Goal: Ask a question: Seek information or help from site administrators or community

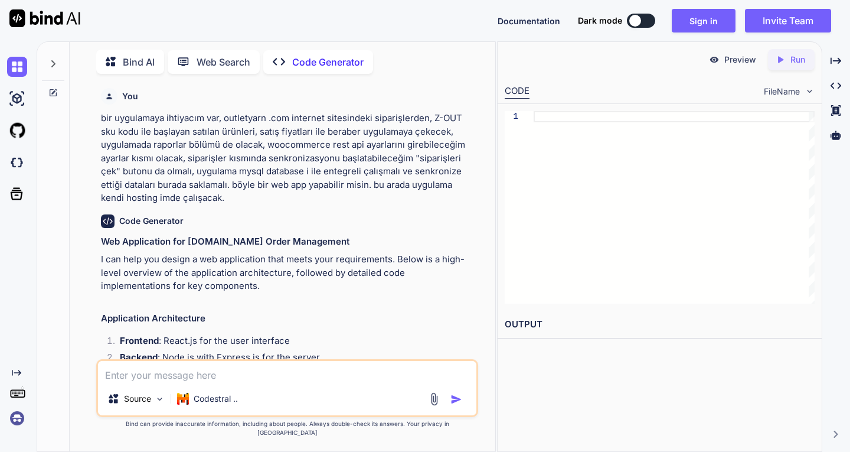
click at [17, 419] on img at bounding box center [17, 418] width 20 height 20
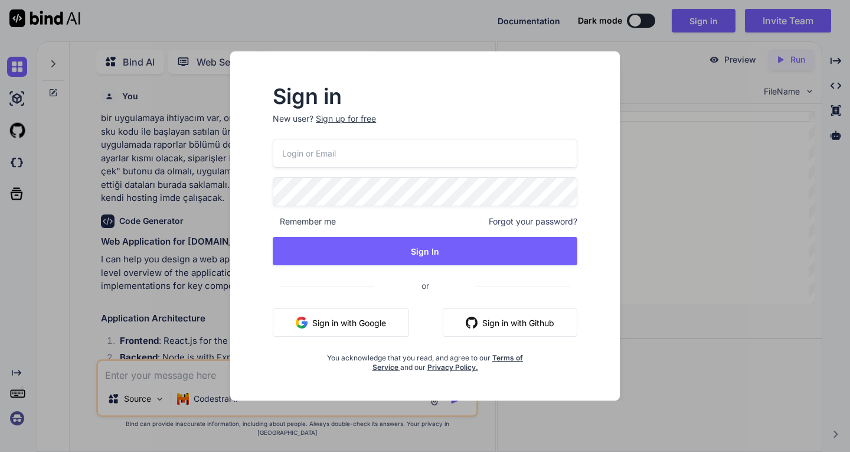
click at [383, 158] on input "email" at bounding box center [425, 153] width 305 height 29
type input "ta1chc@gmail.com"
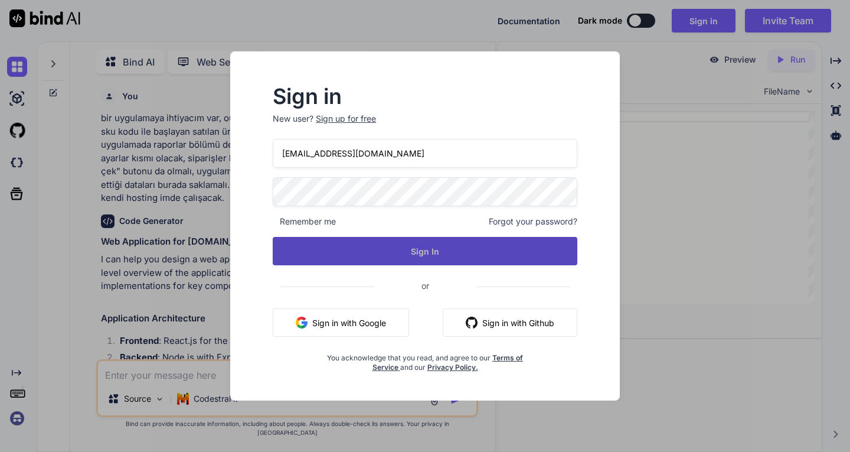
click at [414, 248] on button "Sign In" at bounding box center [425, 251] width 305 height 28
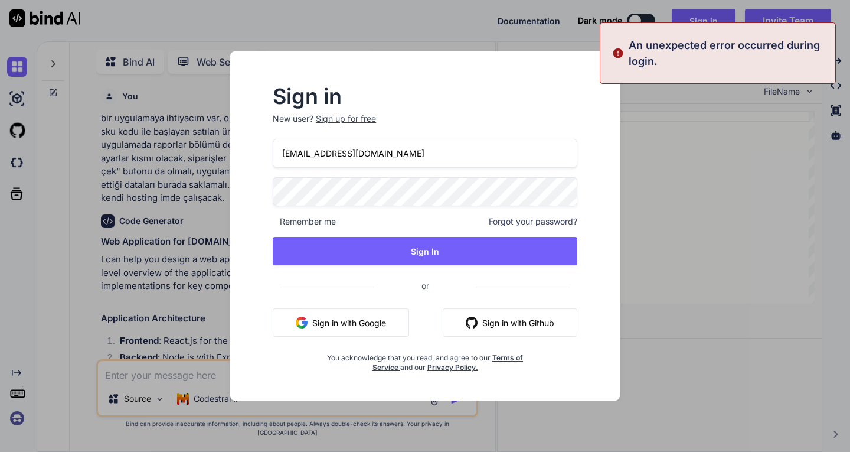
click at [262, 197] on div "Sign in New user? Sign up for free ta1chc@gmail.com Remember me Forgot your pas…" at bounding box center [425, 229] width 342 height 285
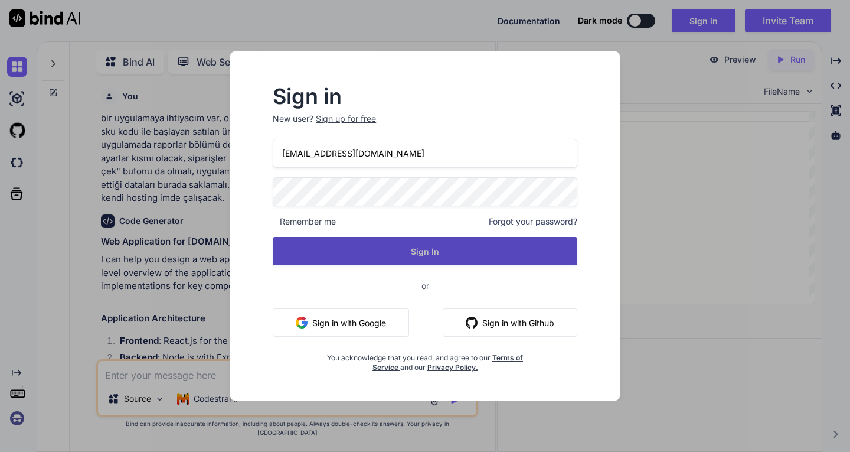
click at [397, 252] on button "Sign In" at bounding box center [425, 251] width 305 height 28
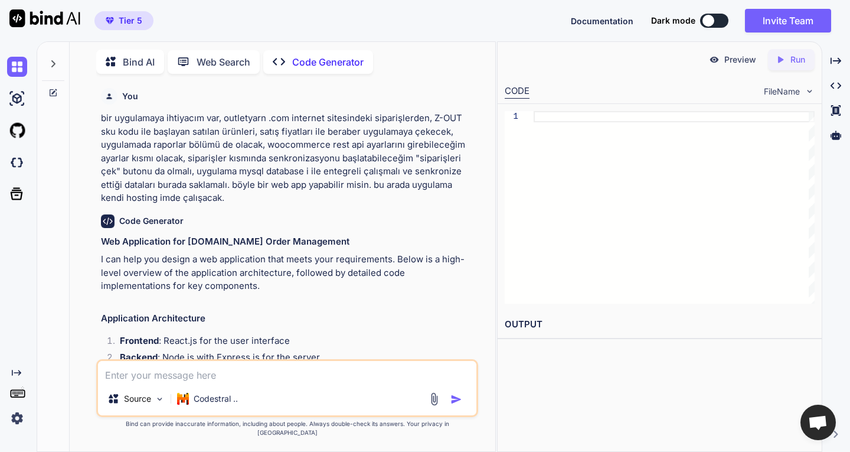
click at [191, 381] on textarea at bounding box center [287, 371] width 378 height 21
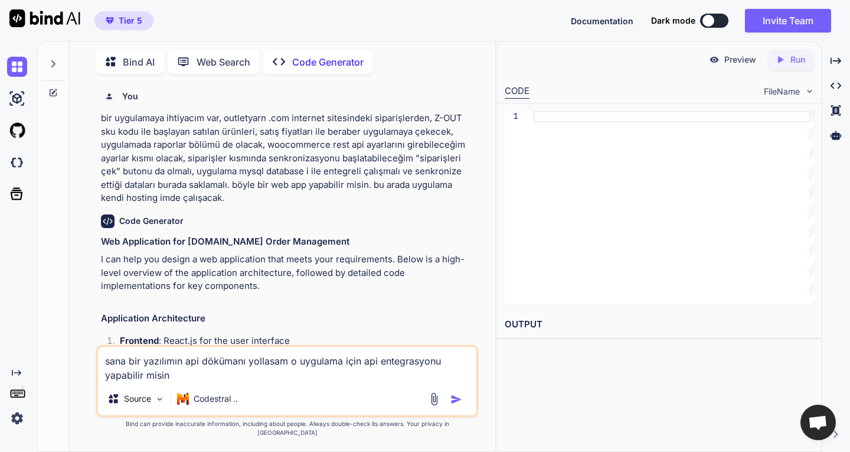
type textarea "sana bir yazılımın api dökümanı yollasam o uygulama için api entegrasyonu yapab…"
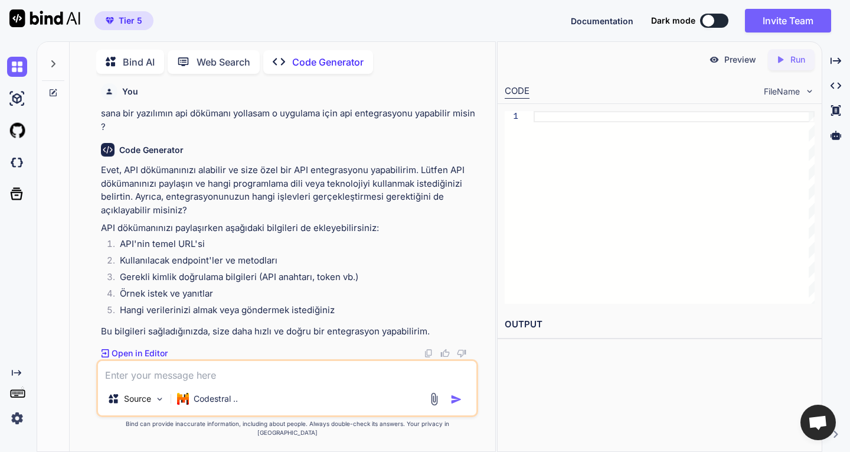
scroll to position [9382, 0]
click at [18, 421] on img at bounding box center [17, 418] width 20 height 20
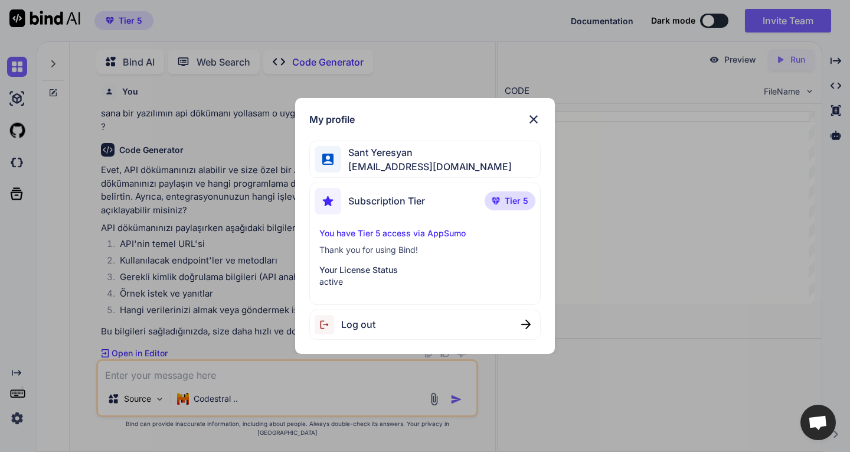
click at [390, 268] on p "Your License Status" at bounding box center [424, 270] width 211 height 12
click at [445, 270] on p "Your License Status" at bounding box center [424, 270] width 211 height 12
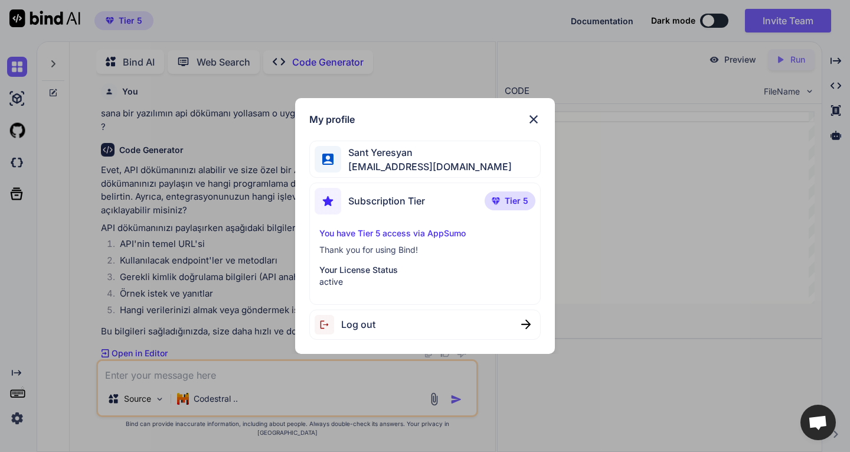
click at [533, 115] on img at bounding box center [534, 119] width 14 height 14
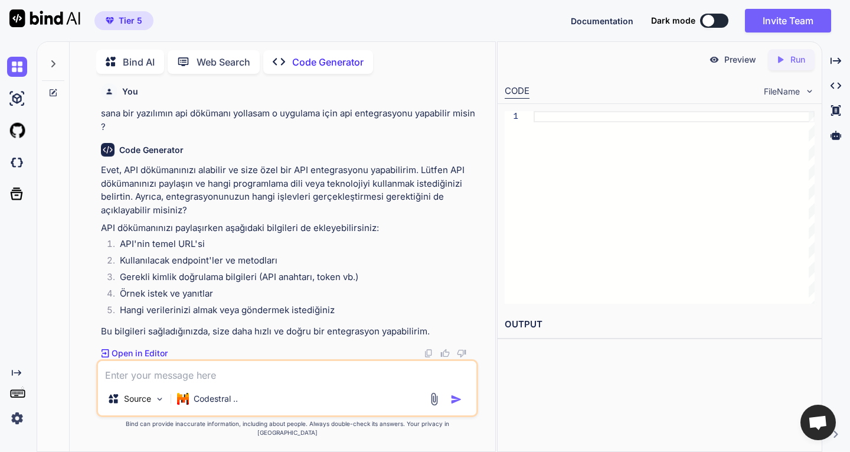
click at [197, 382] on textarea at bounding box center [287, 371] width 378 height 21
paste textarea "https://developers.trendyol.com/docs/intro"
type textarea "https://developers.trendyol.com/docs/intro internet sitesinde herşey yazılı"
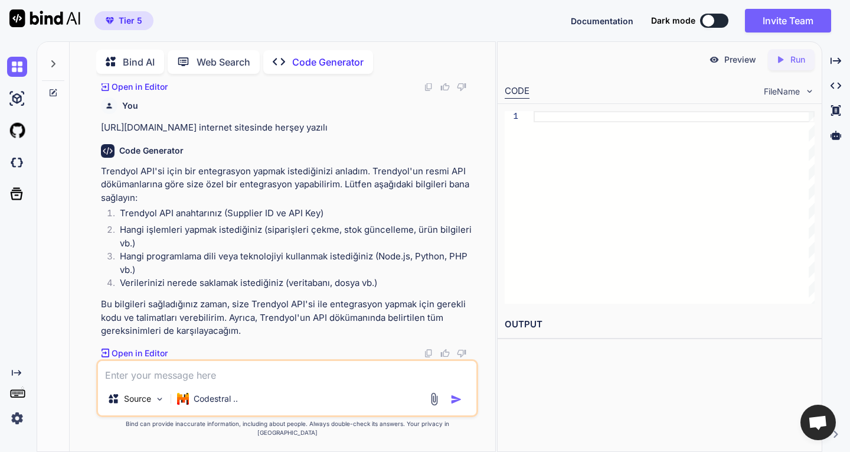
scroll to position [9589, 0]
click at [265, 377] on textarea at bounding box center [287, 371] width 378 height 21
paste textarea "213990"
click at [197, 381] on textarea "ID: 213990 api key" at bounding box center [287, 371] width 378 height 21
paste textarea "adHH6gw0tIQtpJFQF4eQ"
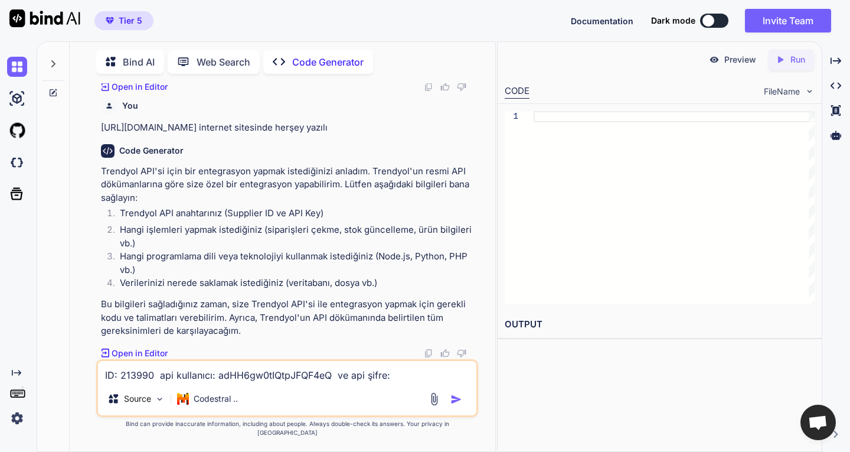
paste textarea "OOXzatNJCnP5lNjsTi5Z"
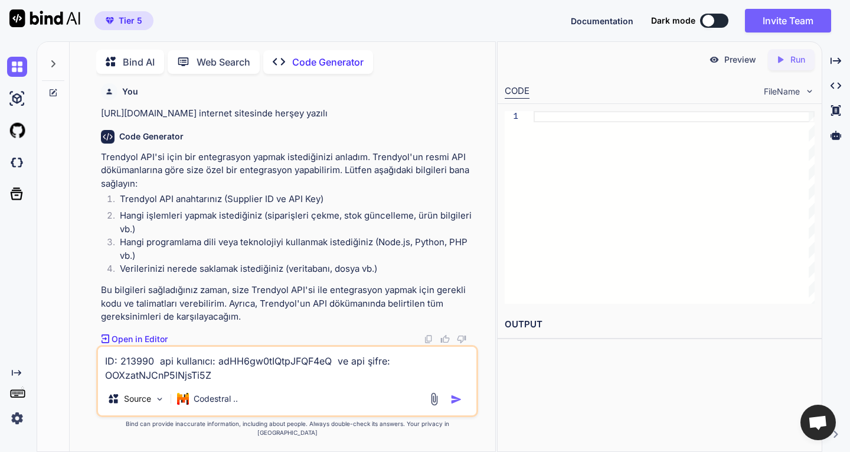
scroll to position [9662, 0]
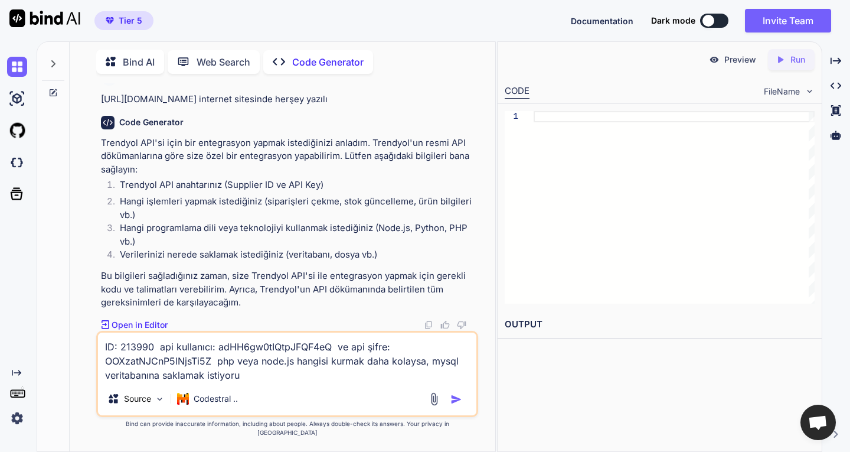
type textarea "ID: 213990 api kullanıcı: adHH6gw0tIQtpJFQF4eQ ve api şifre: OOXzatNJCnP5lNjsTi…"
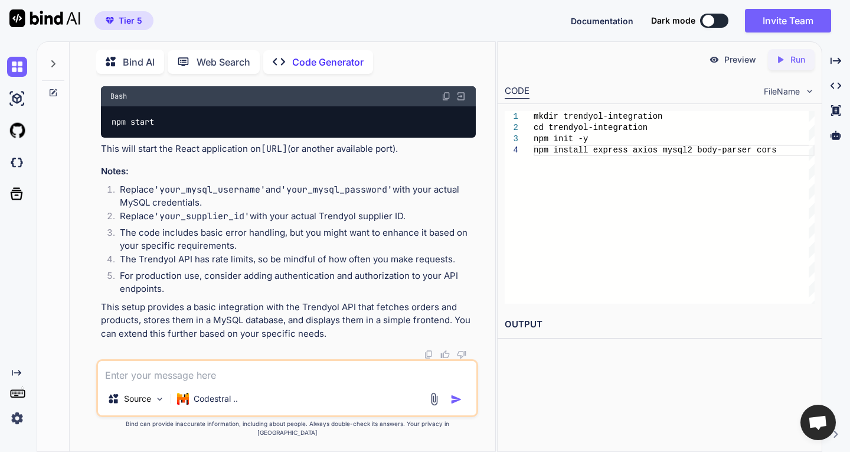
scroll to position [10672, 0]
drag, startPoint x: 788, startPoint y: 60, endPoint x: 759, endPoint y: 96, distance: 45.4
click at [787, 60] on icon "Created with Pixso." at bounding box center [782, 59] width 15 height 11
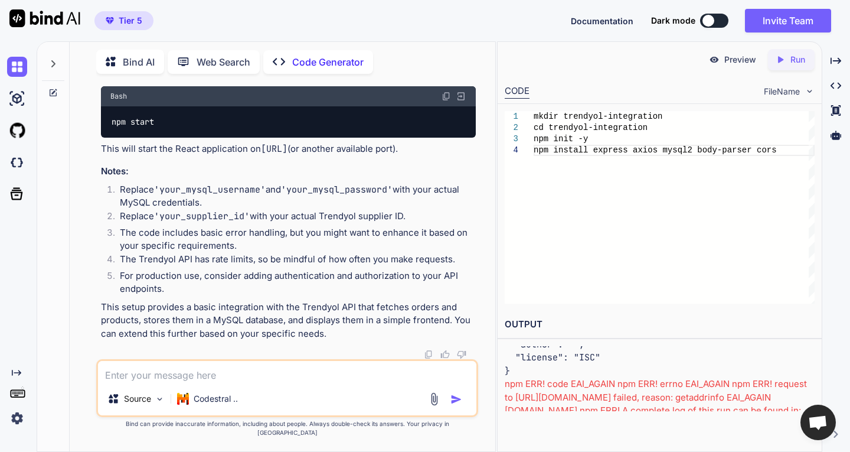
scroll to position [10022, 0]
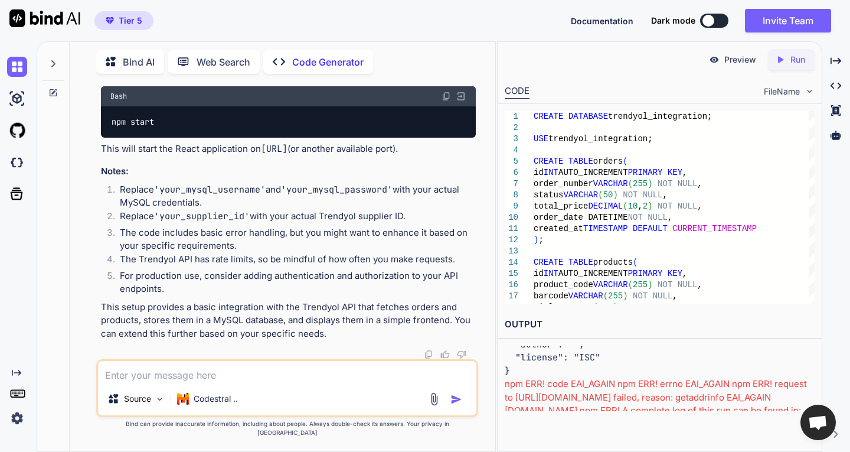
scroll to position [10494, 0]
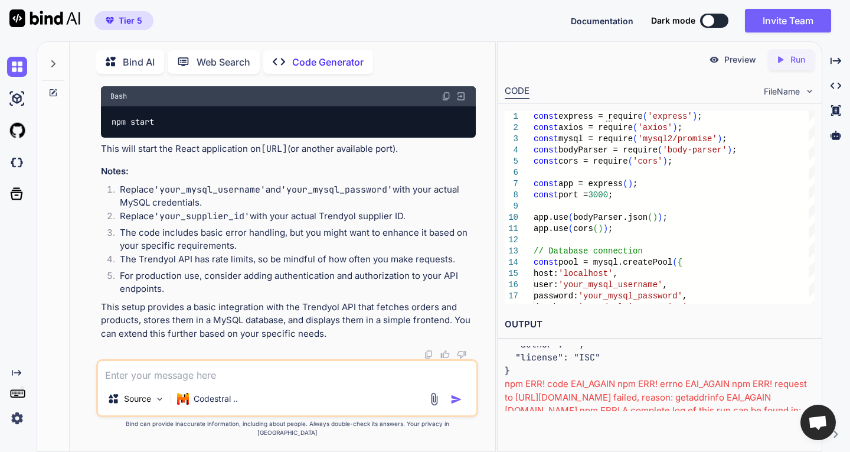
scroll to position [11970, 0]
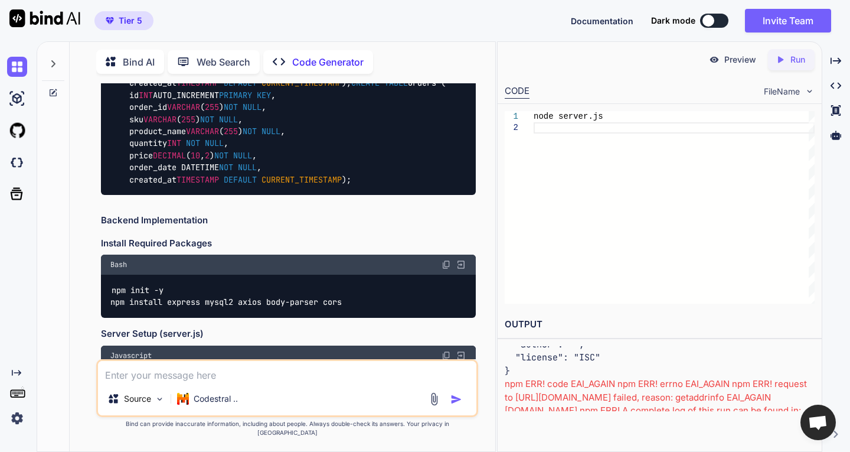
scroll to position [0, 0]
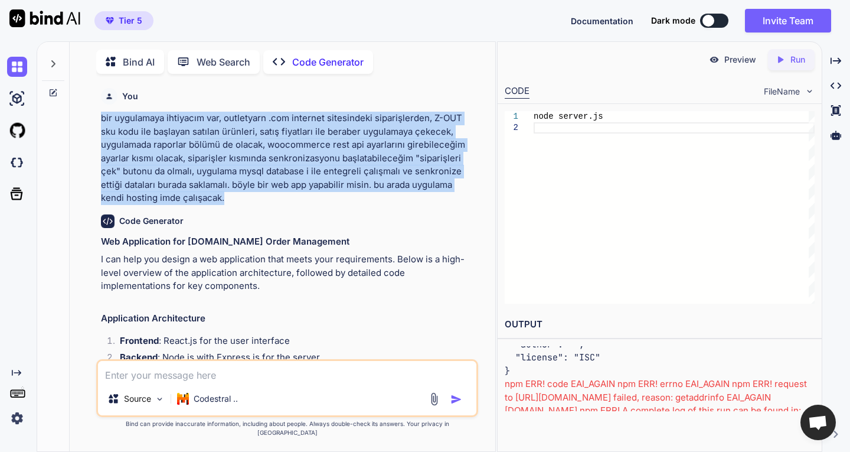
drag, startPoint x: 100, startPoint y: 117, endPoint x: 253, endPoint y: 201, distance: 174.1
click at [253, 201] on div "You bir uygulamaya ihtiyacım var, outletyarn .com internet sitesindeki siparişl…" at bounding box center [288, 221] width 379 height 276
copy p "bir uygulamaya ihtiyacım var, outletyarn .com internet sitesindeki siparişlerde…"
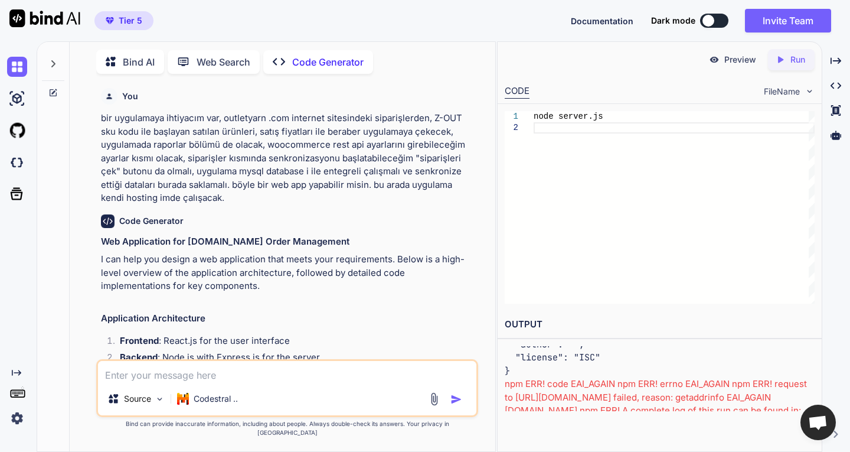
click at [236, 382] on textarea at bounding box center [287, 371] width 378 height 21
paste textarea "bir uygulamaya ihtiyacım var, outletyarn .com internet sitesindeki siparişlerde…"
type textarea "bir uygulamaya ihtiyacım var, outletyarn .com internet sitesindeki siparişlerde…"
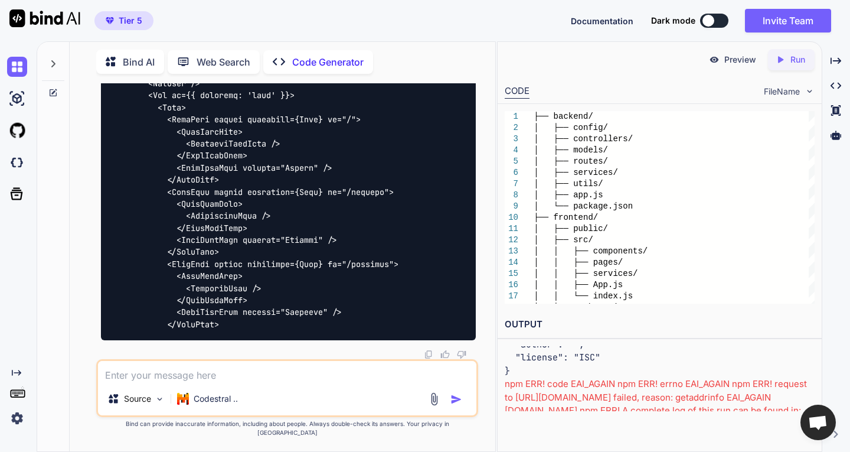
scroll to position [14877, 0]
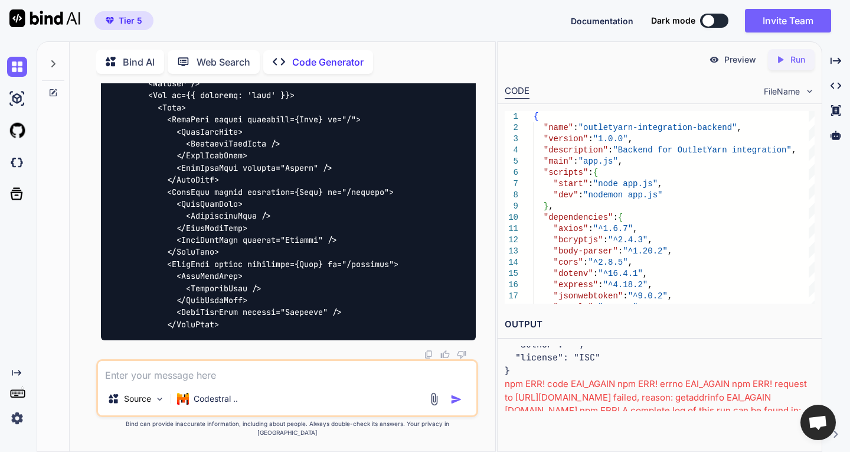
scroll to position [14641, 0]
click at [135, 55] on p "Bind AI" at bounding box center [139, 62] width 32 height 14
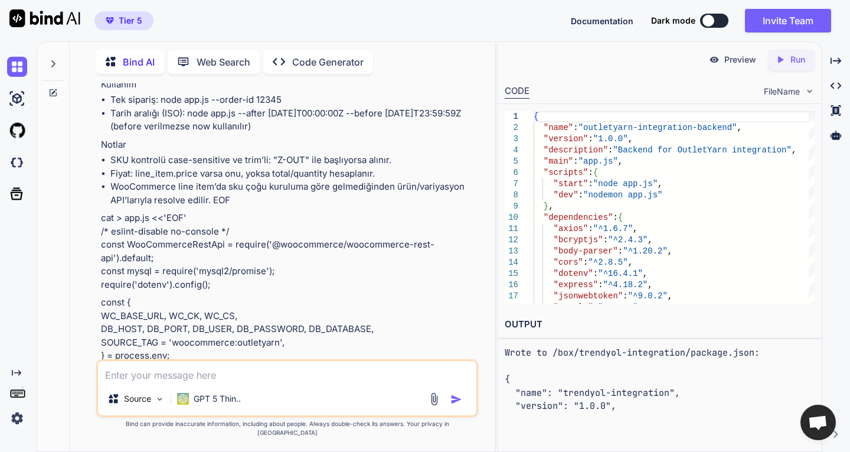
scroll to position [8489, 0]
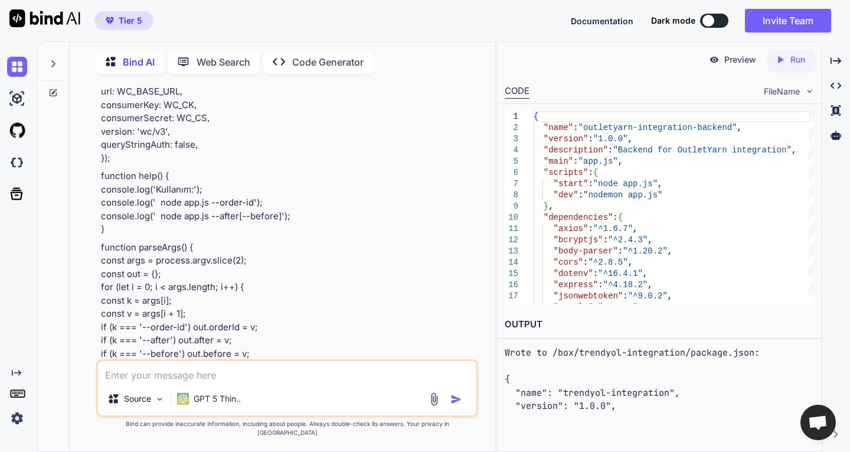
click at [226, 55] on p "Web Search" at bounding box center [224, 62] width 54 height 14
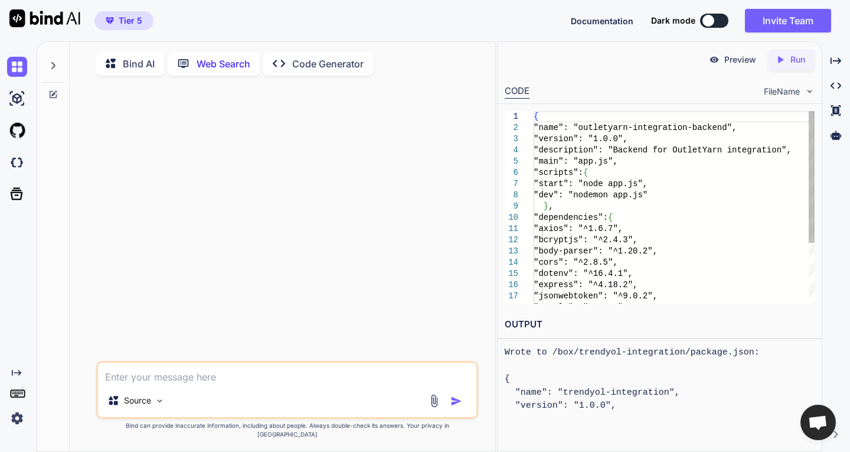
scroll to position [5, 0]
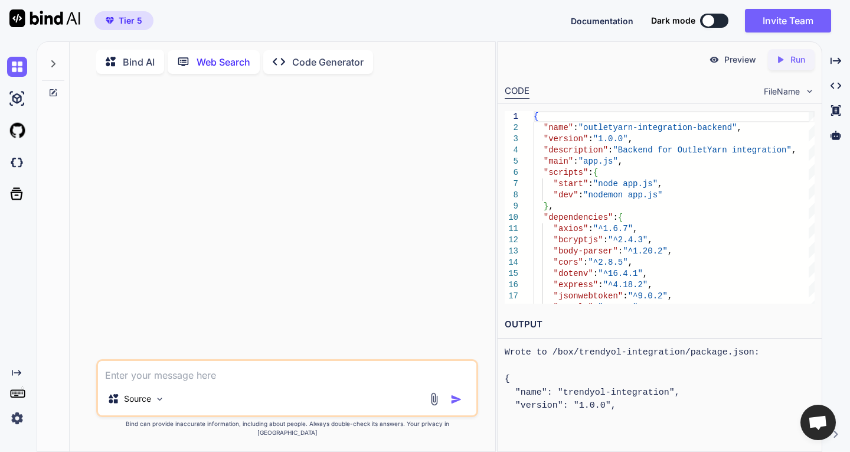
click at [315, 55] on p "Code Generator" at bounding box center [327, 62] width 71 height 14
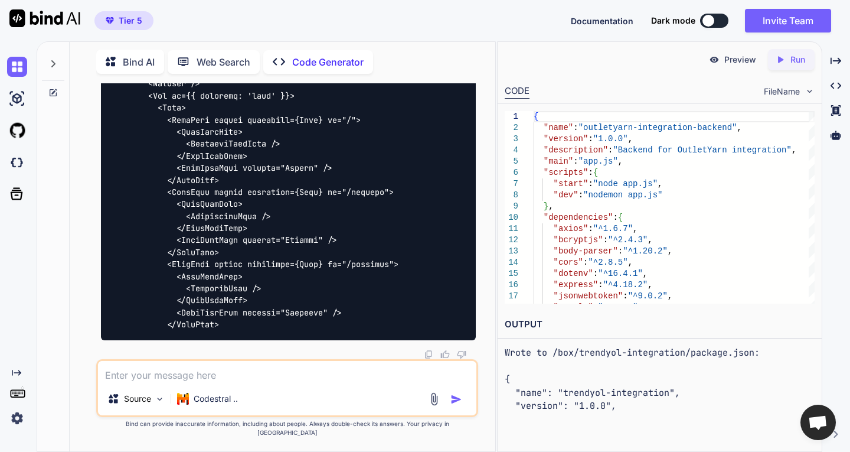
scroll to position [13964, 0]
click at [834, 84] on icon "Created with Pixso." at bounding box center [836, 85] width 11 height 11
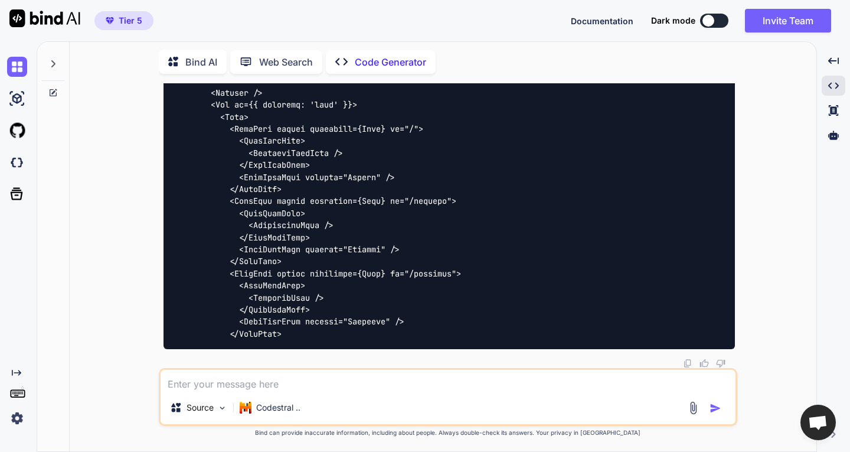
scroll to position [13138, 0]
click at [833, 86] on icon "Created with Pixso." at bounding box center [833, 85] width 11 height 11
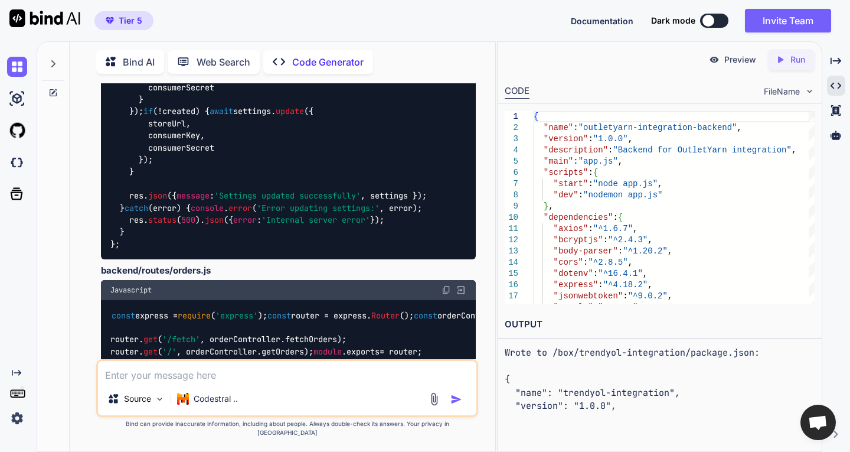
scroll to position [7288, 0]
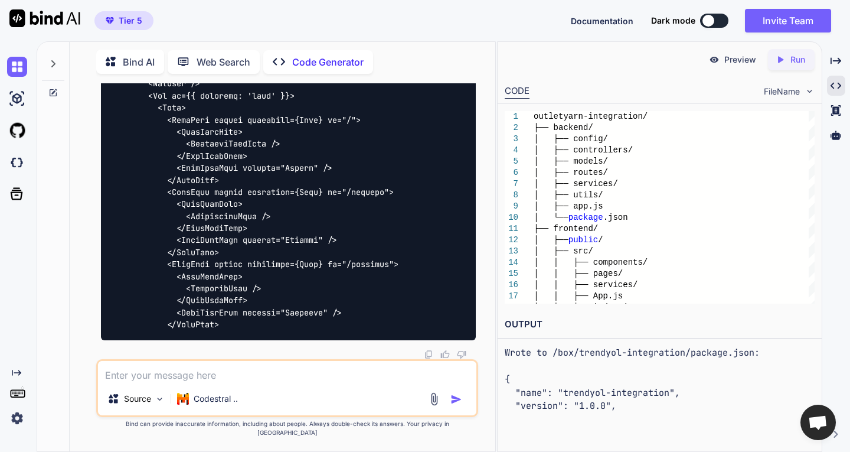
scroll to position [10887, 0]
click at [17, 159] on img at bounding box center [17, 162] width 20 height 20
click at [179, 381] on textarea at bounding box center [287, 371] width 378 height 21
type textarea "tamam mı"
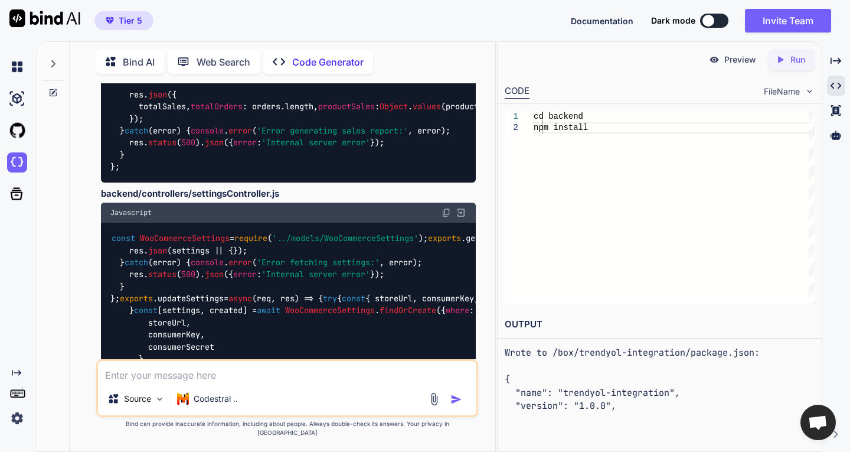
scroll to position [7067, 0]
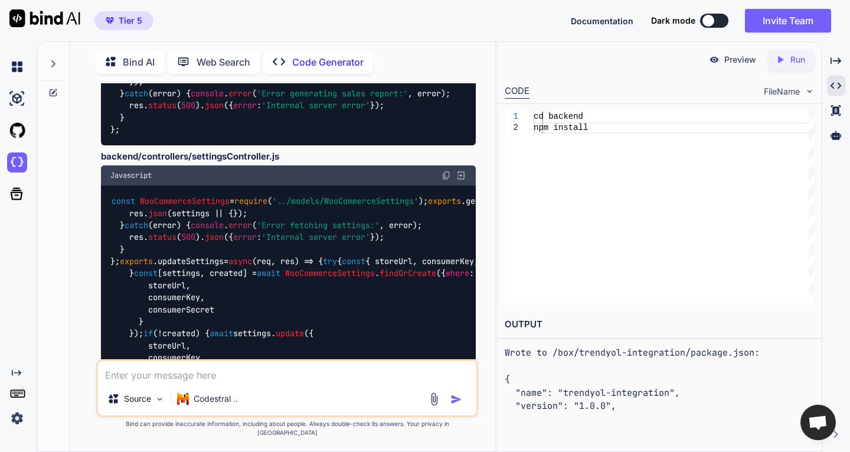
click at [166, 377] on textarea at bounding box center [287, 371] width 378 height 21
type textarea "peki dashbord design nasıl"
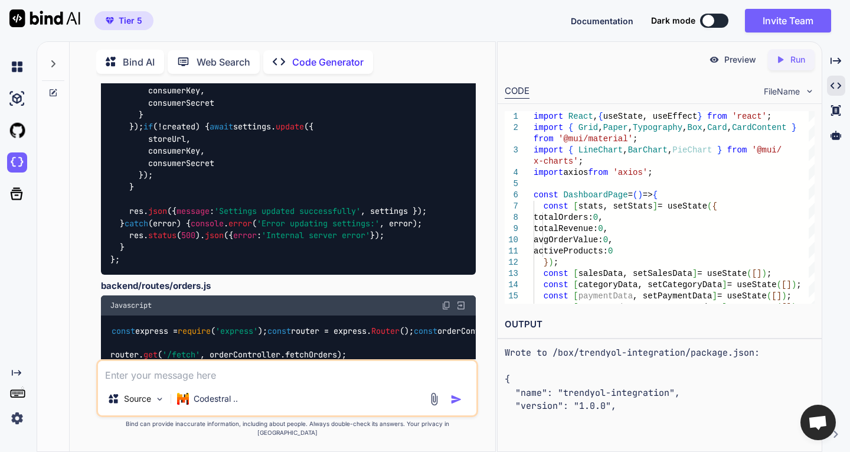
scroll to position [7333, 0]
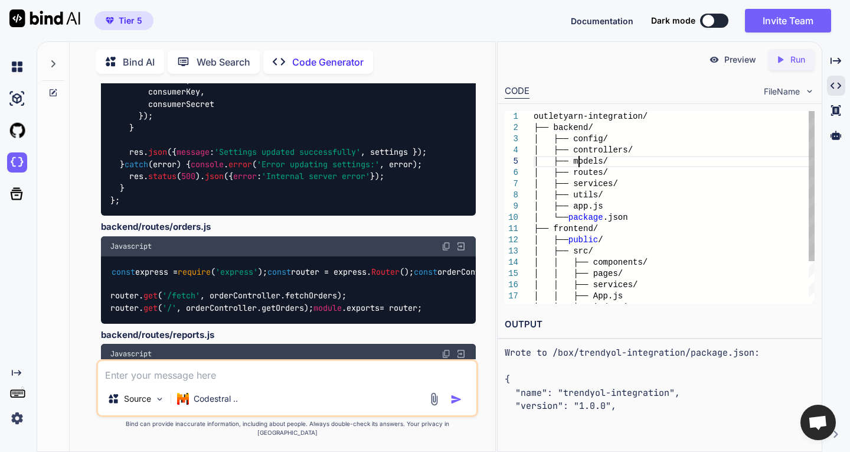
scroll to position [0, 0]
click at [578, 164] on div "│ ├── config/ │ ├── controllers/ │ ├── models/ │ ├── routes/ │ ├── services/ │ …" at bounding box center [674, 234] width 281 height 247
click at [582, 127] on div "│ ├── config/ │ ├── controllers/ │ ├── models/ │ ├── routes/ │ ├── services/ │ …" at bounding box center [674, 234] width 281 height 247
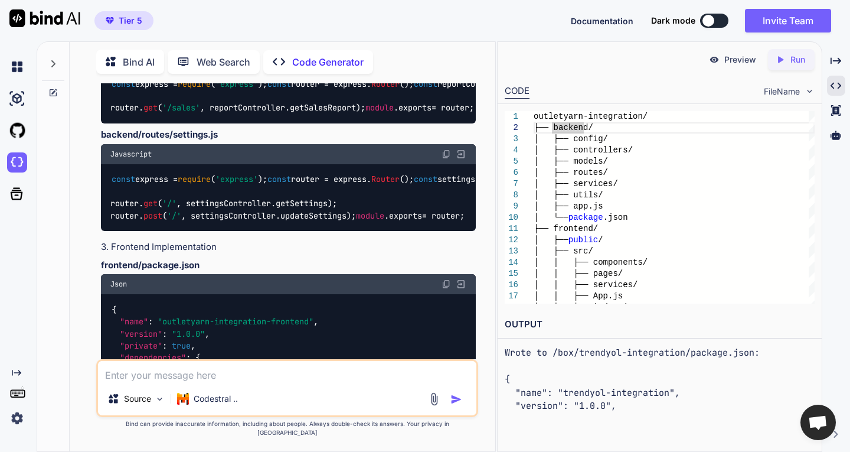
scroll to position [7687, 0]
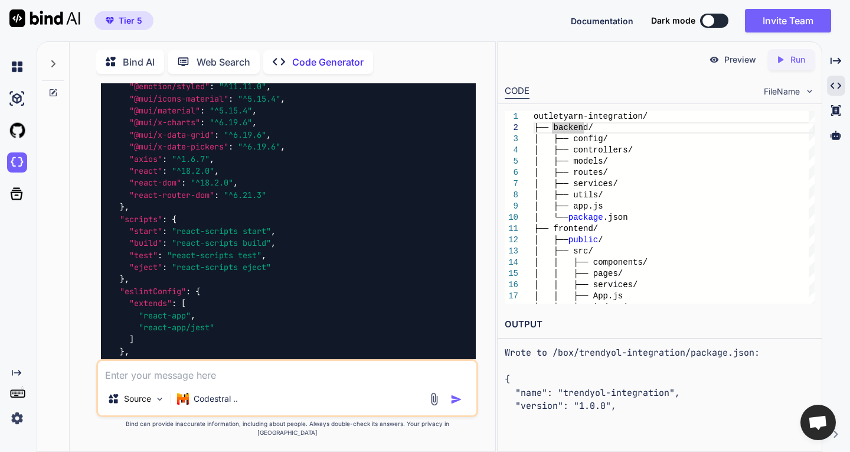
scroll to position [7982, 0]
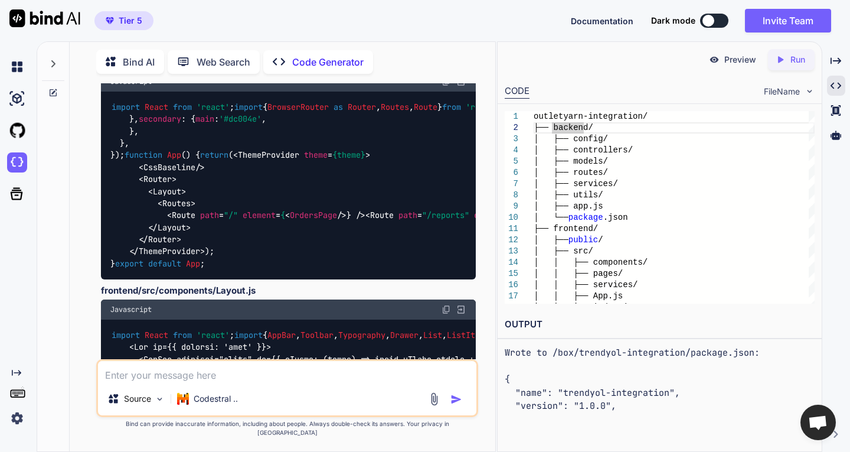
scroll to position [8455, 0]
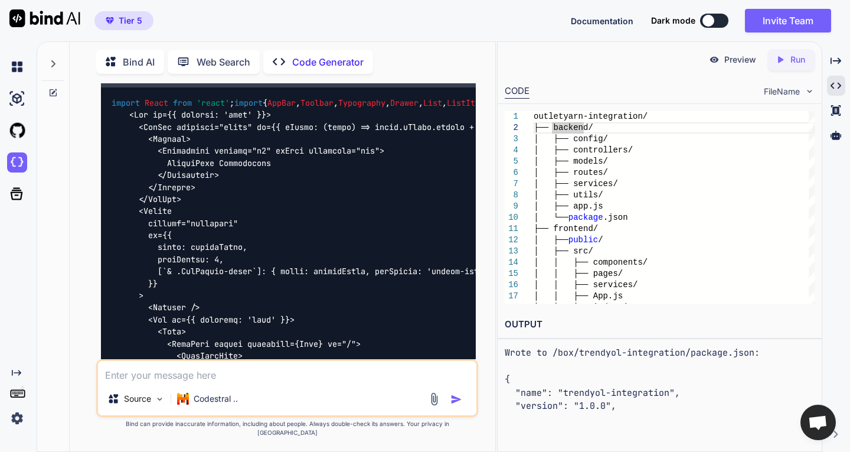
scroll to position [8632, 0]
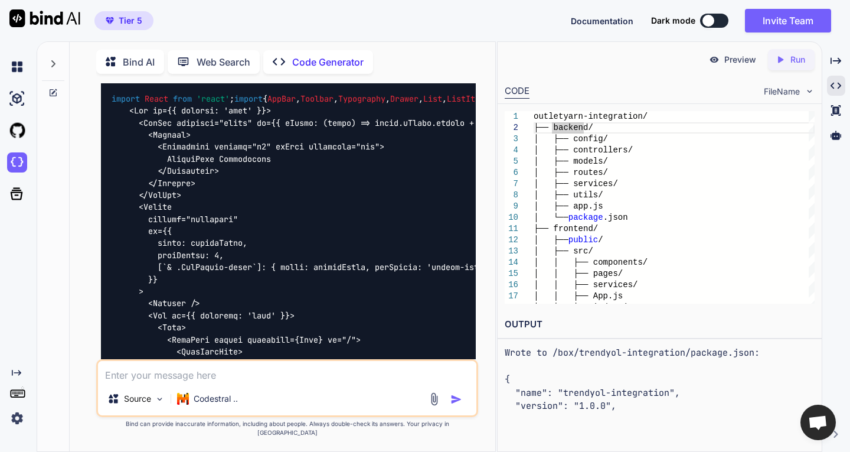
drag, startPoint x: 179, startPoint y: 168, endPoint x: 293, endPoint y: 172, distance: 114.0
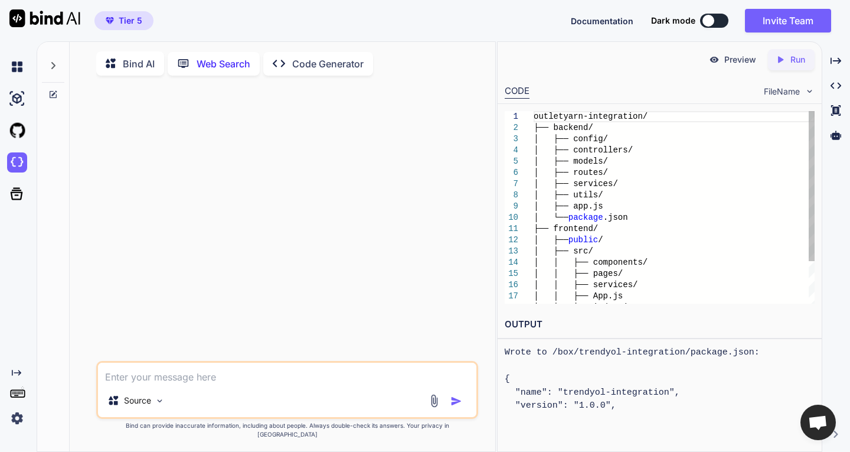
scroll to position [5, 0]
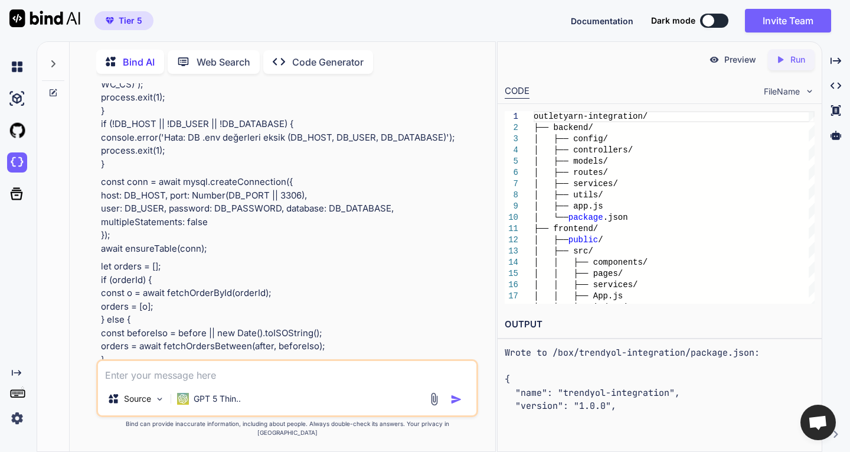
scroll to position [10597, 0]
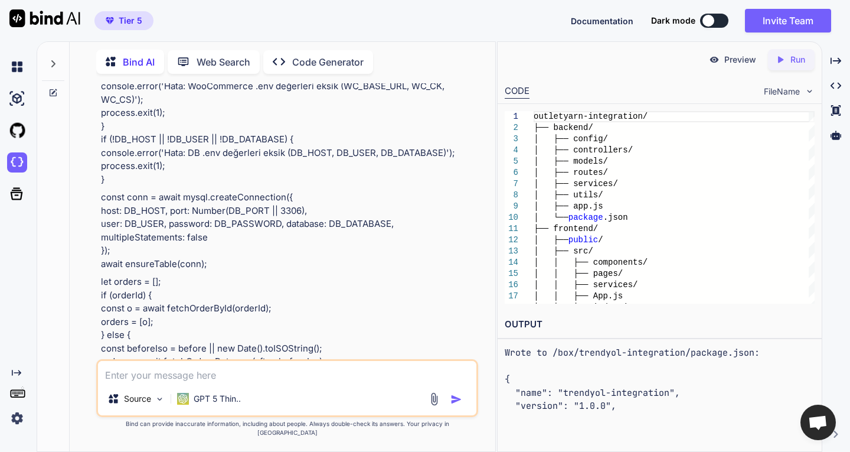
click at [317, 61] on p "Code Generator" at bounding box center [327, 62] width 71 height 14
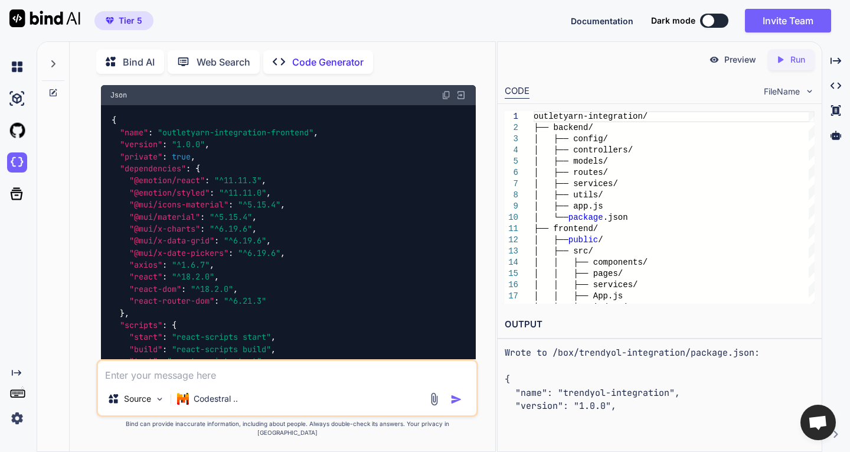
scroll to position [6195, 0]
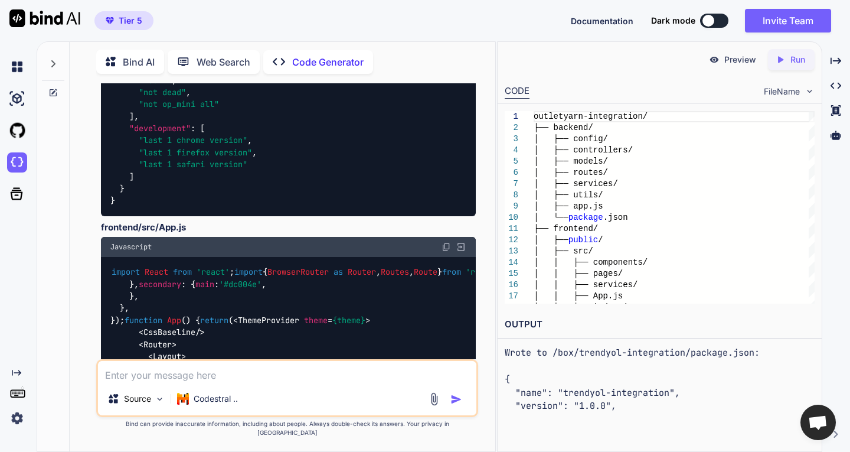
scroll to position [6667, 0]
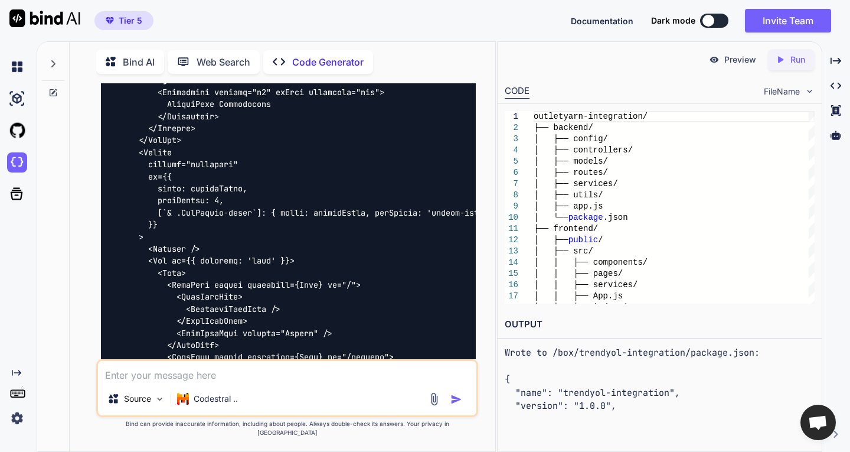
scroll to position [7139, 0]
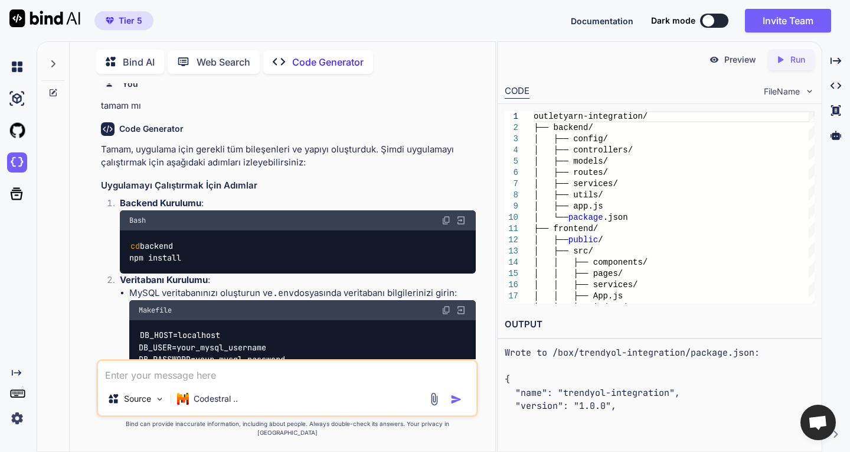
scroll to position [7552, 0]
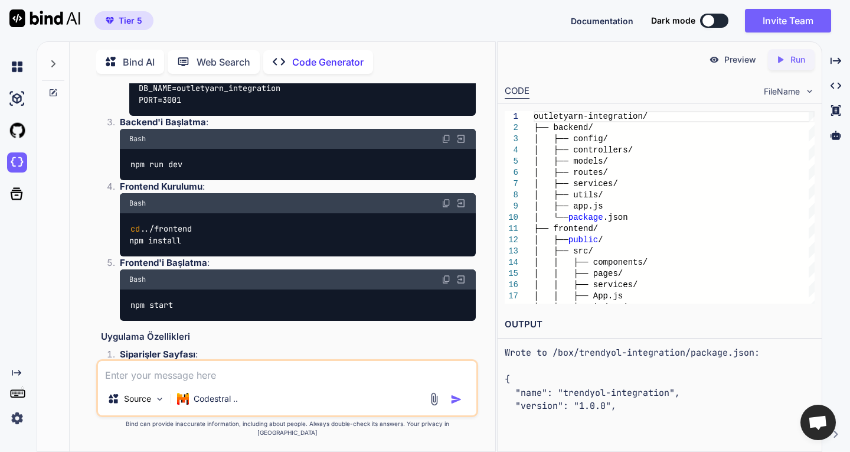
scroll to position [7907, 0]
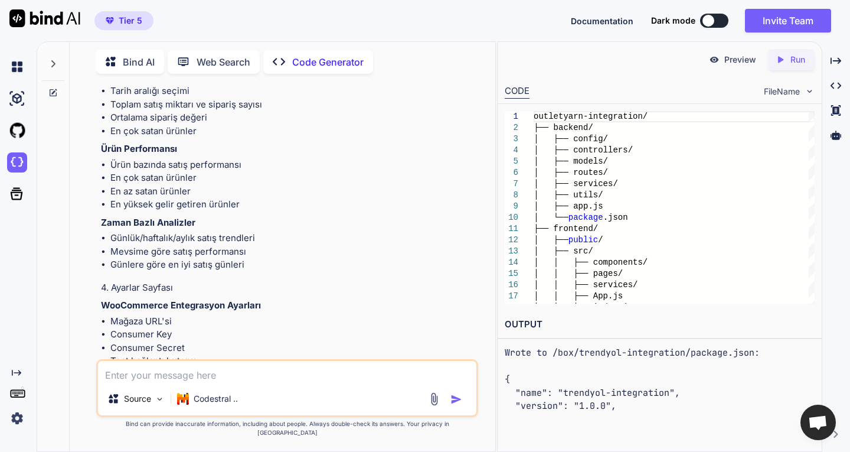
scroll to position [9324, 0]
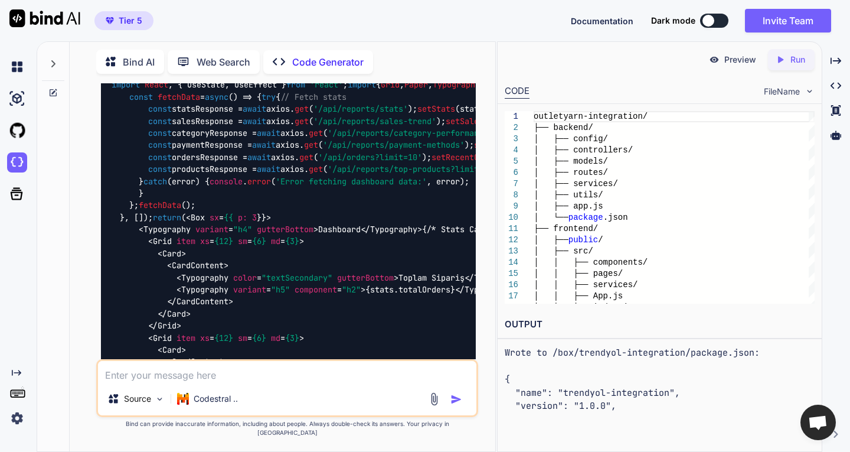
scroll to position [10032, 0]
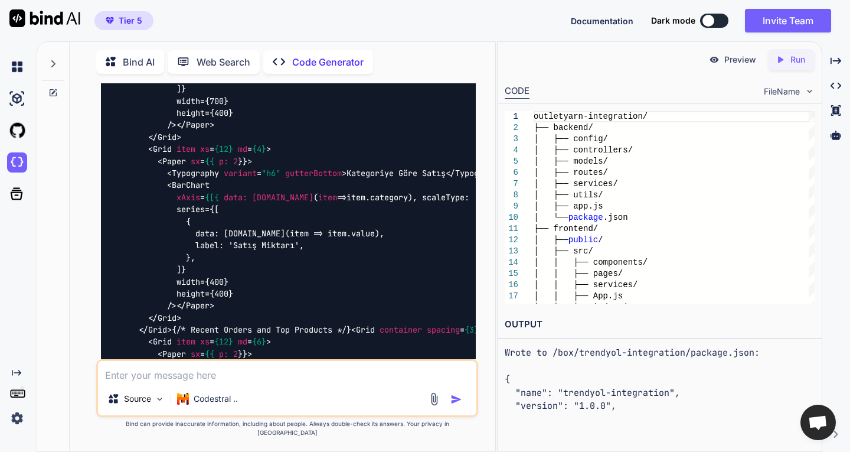
scroll to position [10682, 0]
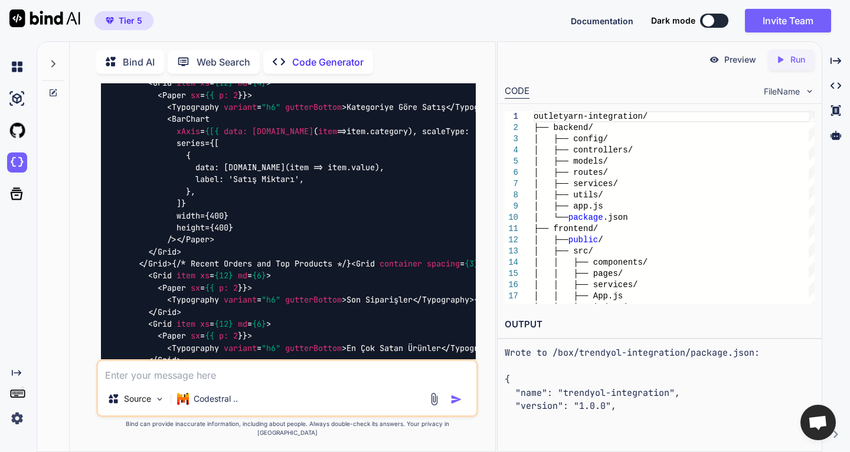
scroll to position [10800, 0]
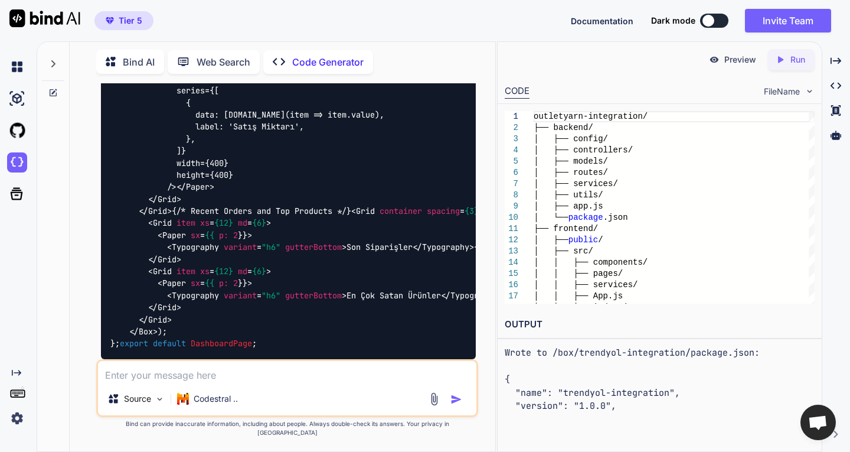
drag, startPoint x: 445, startPoint y: 182, endPoint x: 430, endPoint y: 189, distance: 16.4
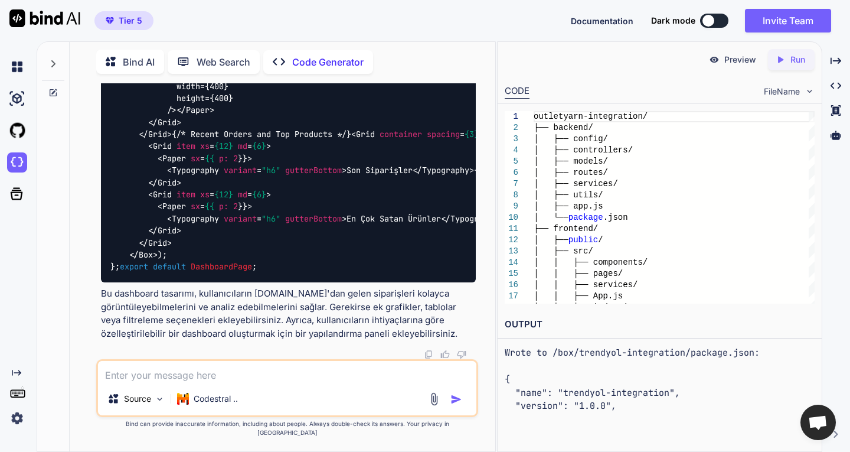
scroll to position [10977, 0]
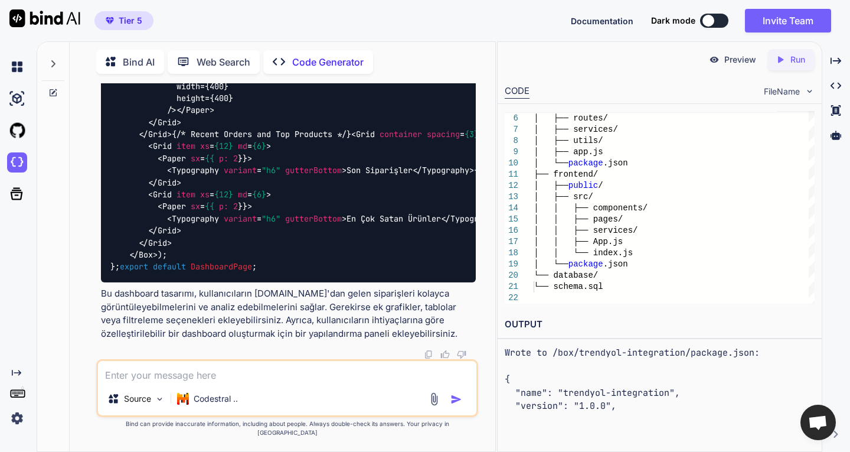
scroll to position [13102, 0]
click at [171, 382] on textarea at bounding box center [287, 371] width 378 height 21
type textarea "mysql veritabanını nasıl oluşturacağım"
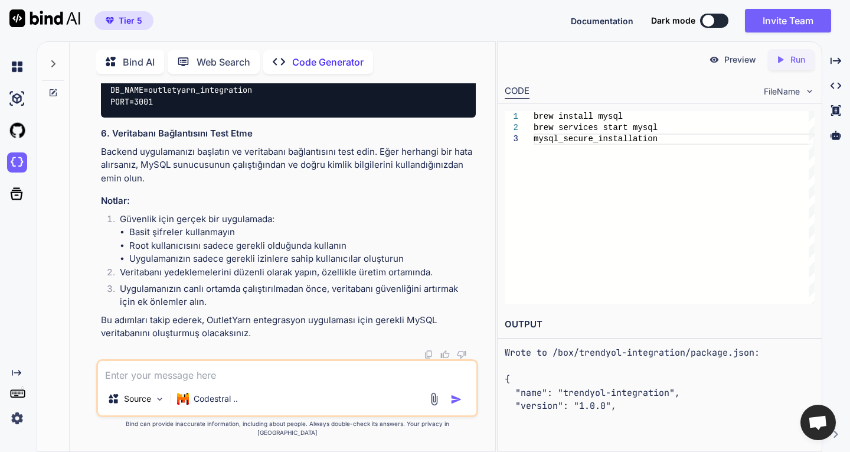
scroll to position [18128, 0]
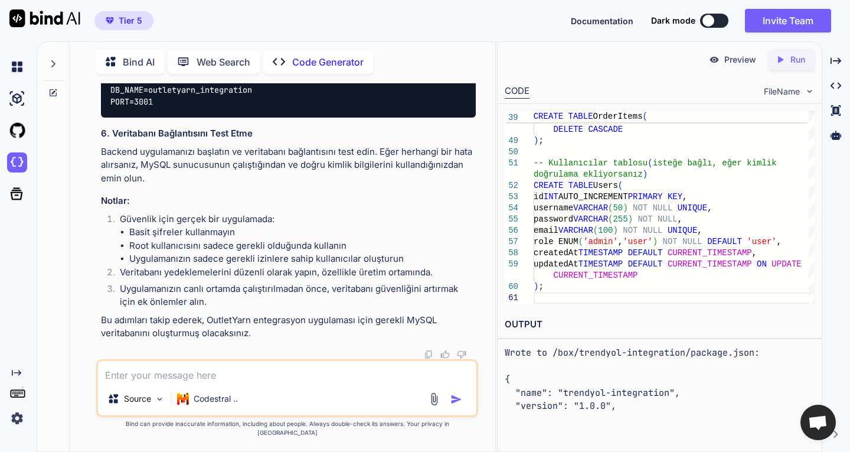
scroll to position [0, 20]
drag, startPoint x: 111, startPoint y: 214, endPoint x: 368, endPoint y: 301, distance: 271.7
drag, startPoint x: 104, startPoint y: 213, endPoint x: 119, endPoint y: 297, distance: 85.2
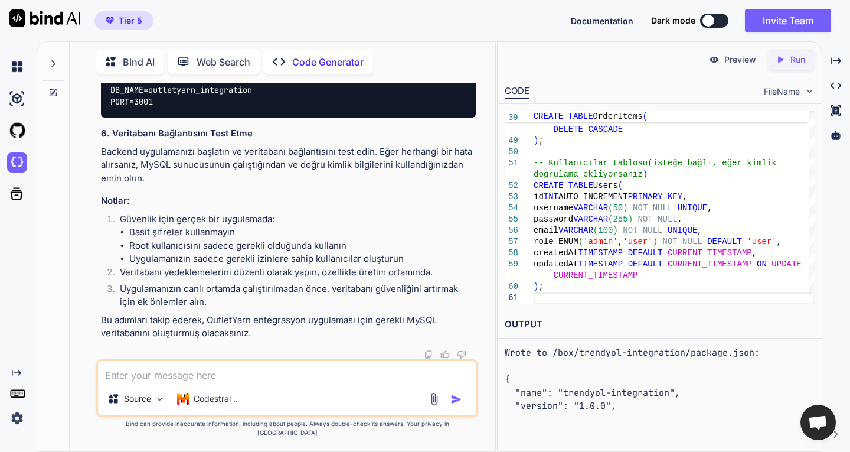
drag, startPoint x: 109, startPoint y: 211, endPoint x: 128, endPoint y: 296, distance: 87.1
copy code "CREATE TABLE WooCommerceSettings ( id INT AUTO_INCREMENT PRIMARY KEY , storeUrl…"
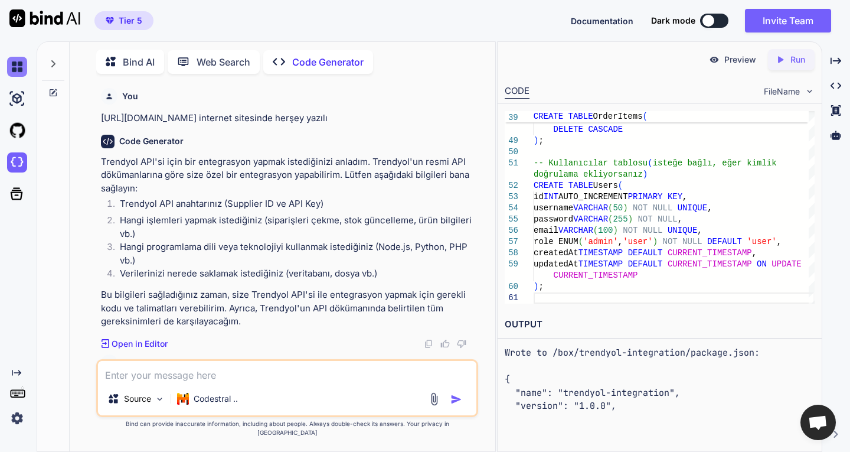
click at [15, 68] on img at bounding box center [17, 67] width 20 height 20
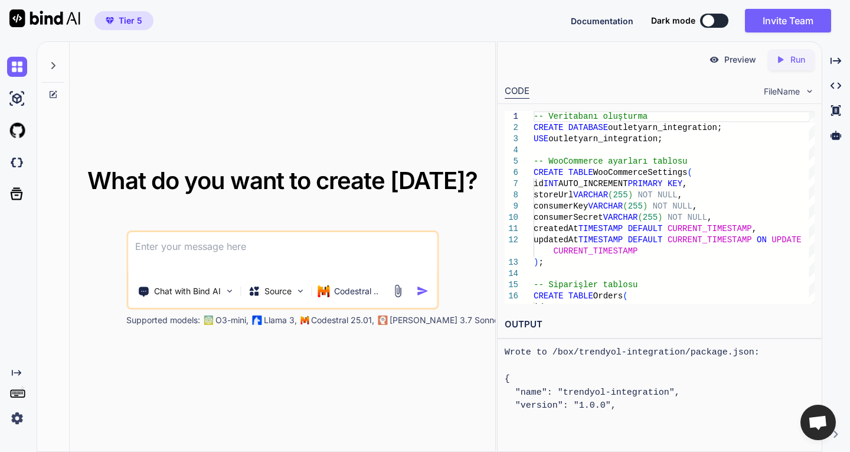
click at [259, 247] on textarea at bounding box center [282, 254] width 309 height 44
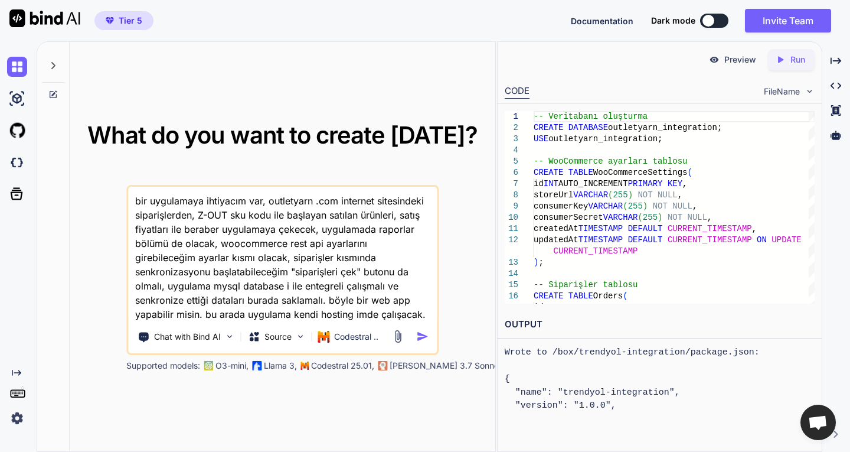
click at [348, 314] on textarea "bir uygulamaya ihtiyacım var, outletyarn .com internet sitesindeki siparişlerde…" at bounding box center [282, 254] width 309 height 135
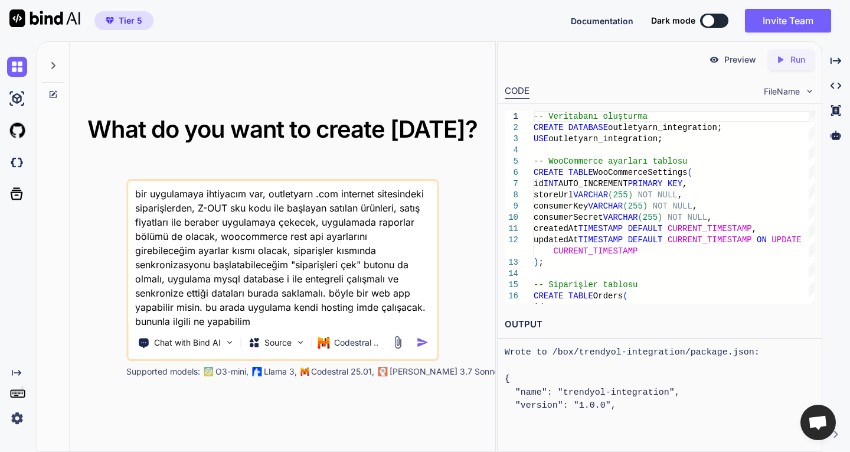
type textarea "bir uygulamaya ihtiyacım var, outletyarn .com internet sitesindeki siparişlerde…"
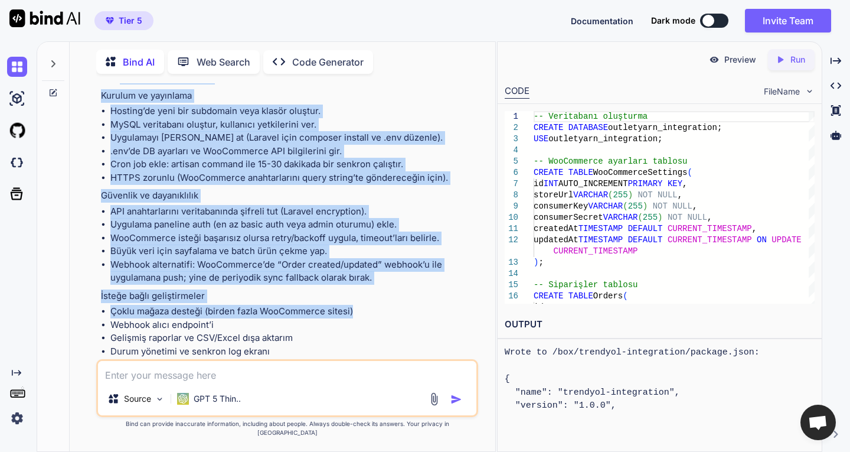
scroll to position [1355, 0]
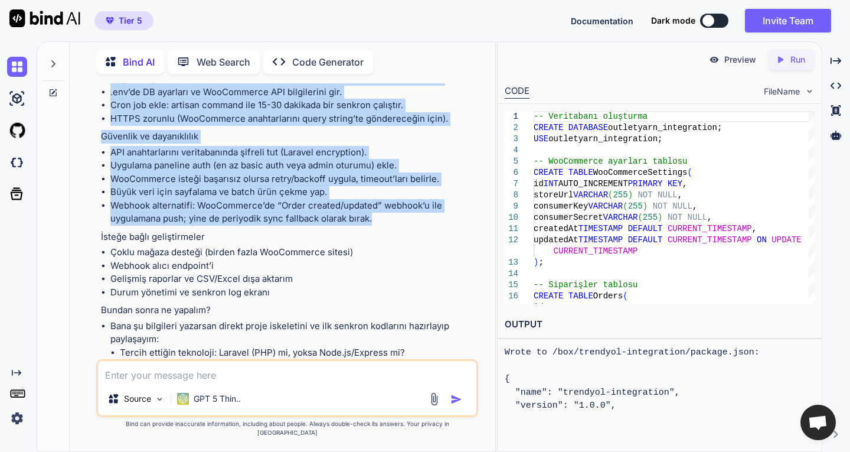
drag, startPoint x: 102, startPoint y: 170, endPoint x: 381, endPoint y: 220, distance: 283.6
copy div "Önerilen mimari ve teknoloji Backend: PHP 8.x + Laravel (veya tercihine göre No…"
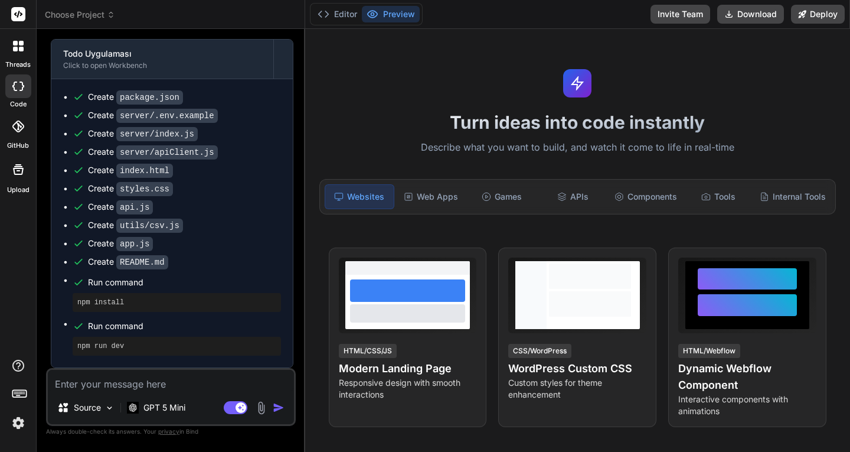
scroll to position [3064, 0]
type textarea "x"
